Goal: Transaction & Acquisition: Purchase product/service

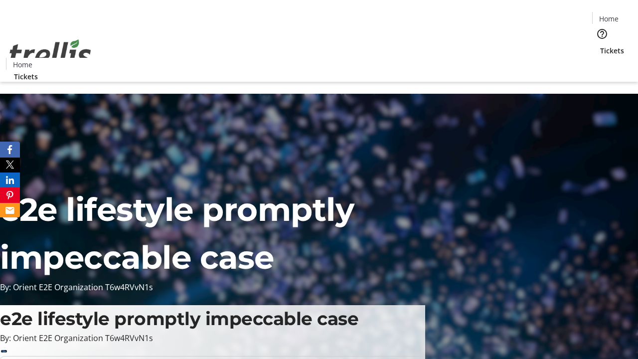
click at [600, 45] on span "Tickets" at bounding box center [612, 50] width 24 height 10
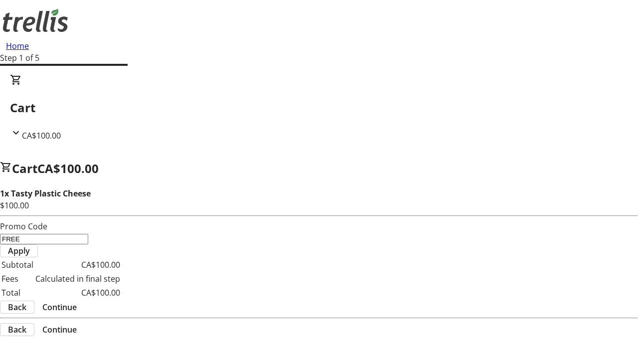
type input "FREE"
click at [30, 245] on span "Apply" at bounding box center [19, 251] width 22 height 12
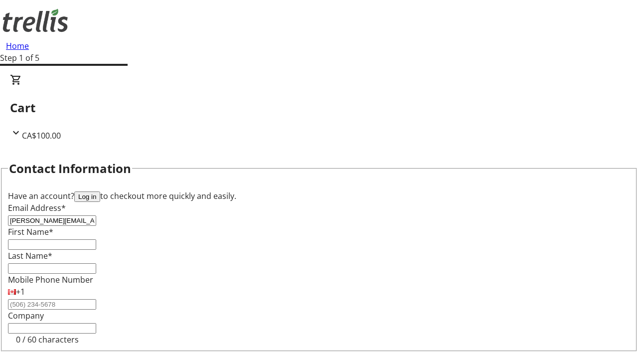
type input "[PERSON_NAME][EMAIL_ADDRESS][DOMAIN_NAME]"
type input "[PERSON_NAME]"
type input "Kovacek"
